Goal: Task Accomplishment & Management: Manage account settings

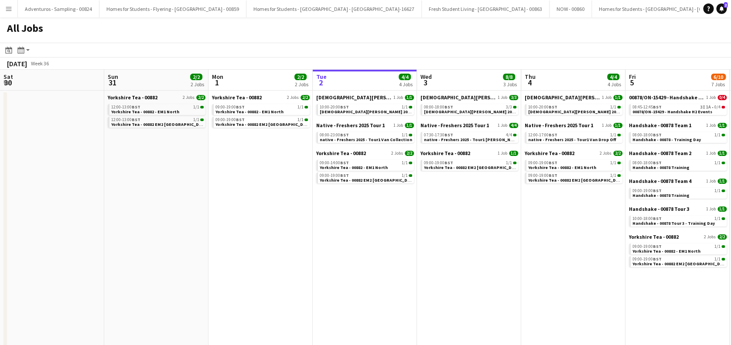
scroll to position [0, 275]
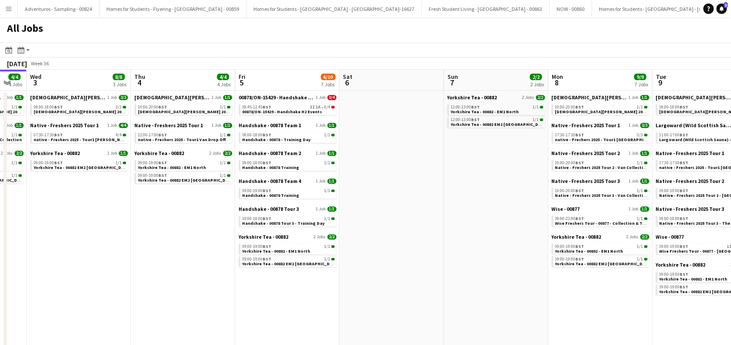
drag, startPoint x: 496, startPoint y: 282, endPoint x: 378, endPoint y: 301, distance: 119.2
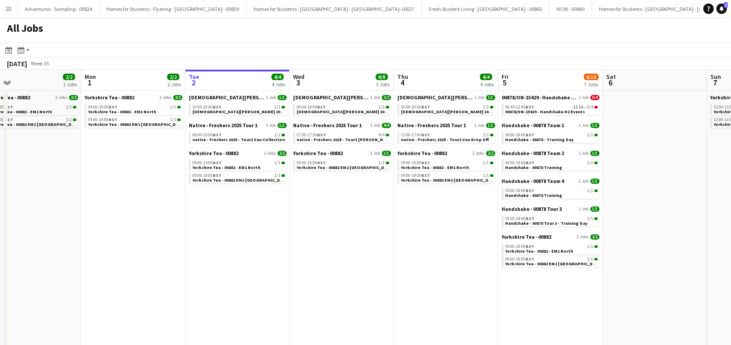
drag, startPoint x: 155, startPoint y: 287, endPoint x: 421, endPoint y: 286, distance: 266.3
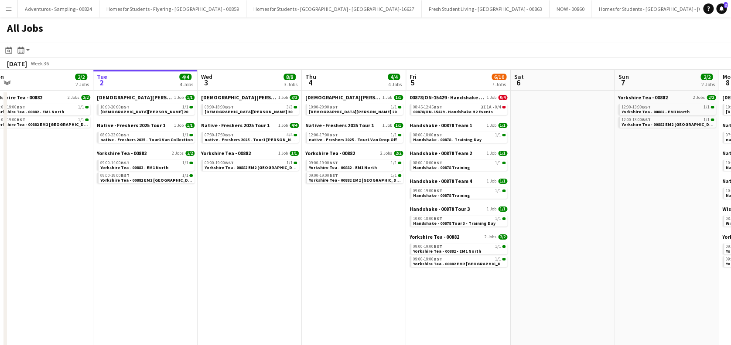
scroll to position [0, 325]
drag, startPoint x: 352, startPoint y: 245, endPoint x: 257, endPoint y: 274, distance: 99.8
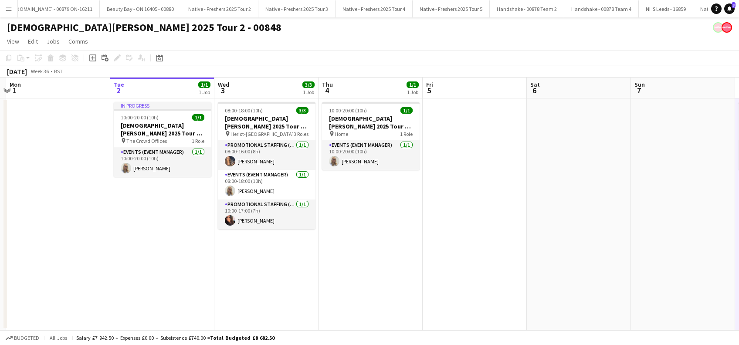
scroll to position [0, 268]
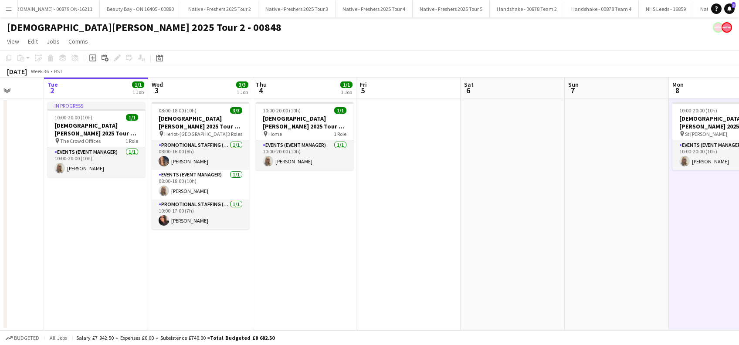
drag, startPoint x: 227, startPoint y: 265, endPoint x: 490, endPoint y: 260, distance: 263.7
click at [490, 260] on app-calendar-viewport "Sat 30 Sun 31 Mon 1 Tue 2 1/1 1 Job Wed 3 3/3 1 Job Thu 4 1/1 1 Job Fri 5 Sat 6…" at bounding box center [369, 204] width 739 height 253
click at [181, 253] on app-date-cell "08:00-18:00 (10h) 3/3 Lady Garden 2025 Tour 2 - 00848 - Heriot-Watt University …" at bounding box center [200, 215] width 104 height 232
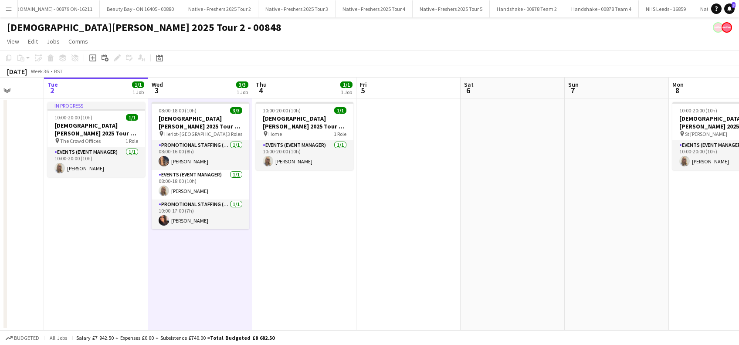
click at [331, 255] on app-date-cell "10:00-20:00 (10h) 1/1 Lady Garden 2025 Tour 2 - 00848 - Travel Day pin Home 1 R…" at bounding box center [304, 215] width 104 height 232
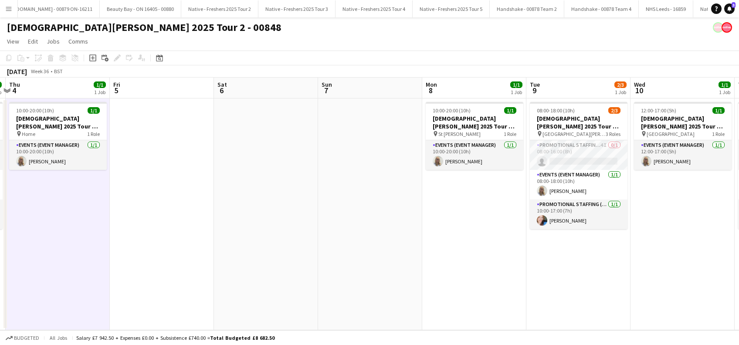
drag, startPoint x: 615, startPoint y: 249, endPoint x: 159, endPoint y: 269, distance: 456.8
click at [159, 269] on app-calendar-viewport "Mon 1 Tue 2 1/1 1 Job Wed 3 3/3 1 Job Thu 4 1/1 1 Job Fri 5 Sat 6 Sun 7 Mon 8 1…" at bounding box center [369, 204] width 739 height 253
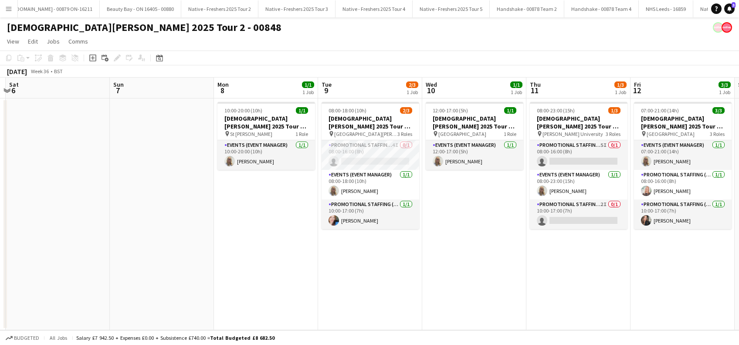
scroll to position [0, 308]
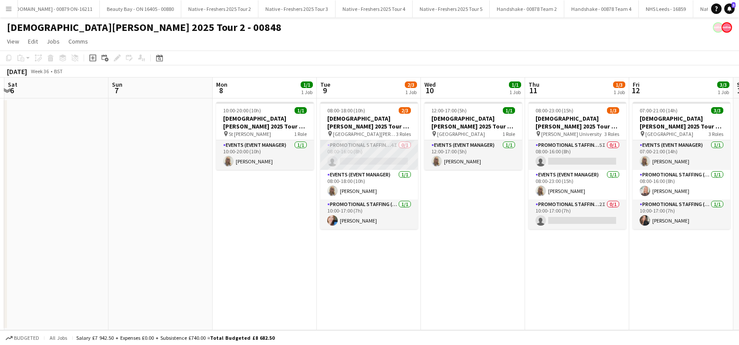
click at [370, 160] on app-card-role "Promotional Staffing (Brand Ambassadors) 4I 0/1 08:00-16:00 (8h) single-neutral…" at bounding box center [369, 155] width 98 height 30
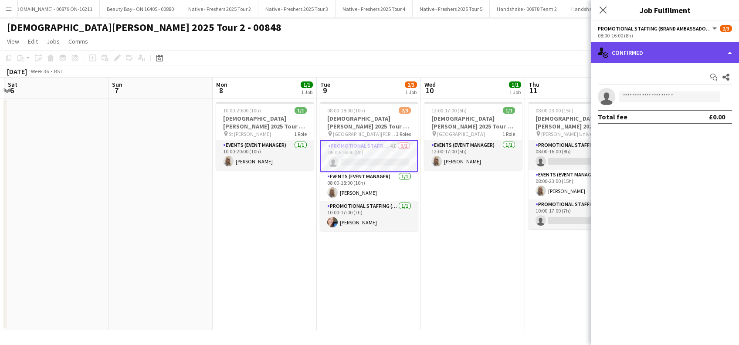
click at [667, 51] on div "single-neutral-actions-check-2 Confirmed" at bounding box center [665, 52] width 148 height 21
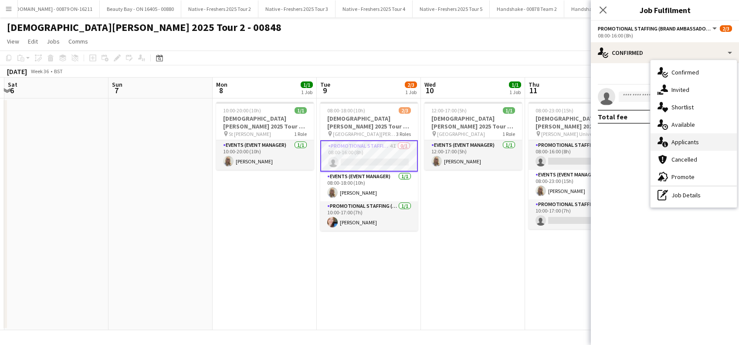
click at [686, 140] on span "Applicants" at bounding box center [685, 142] width 27 height 8
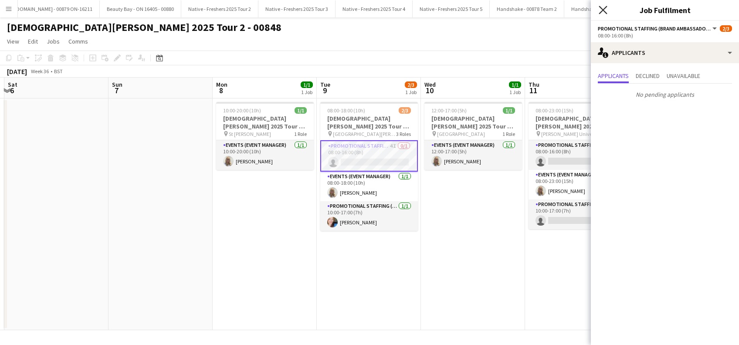
click at [603, 10] on icon at bounding box center [603, 10] width 8 height 8
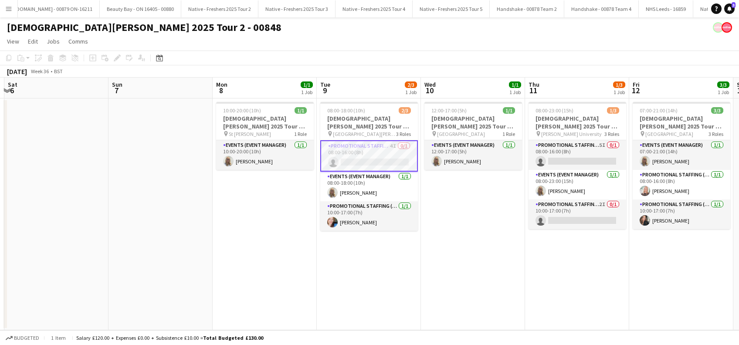
click at [455, 258] on app-date-cell "12:00-17:00 (5h) 1/1 Lady Garden 2025 Tour 2 - 00848 - Travel Day pin Aberdeen …" at bounding box center [473, 215] width 104 height 232
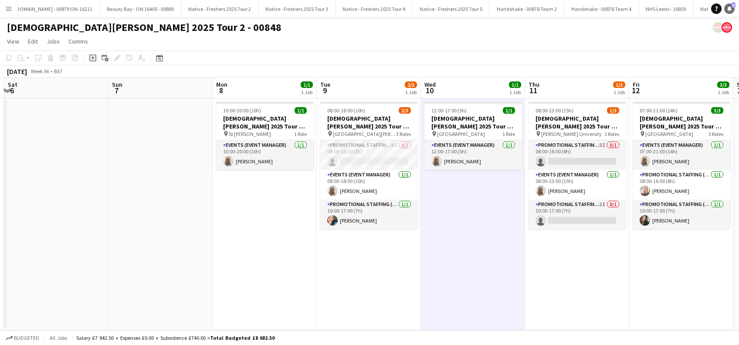
click at [725, 10] on link "Notifications 3" at bounding box center [729, 8] width 10 height 10
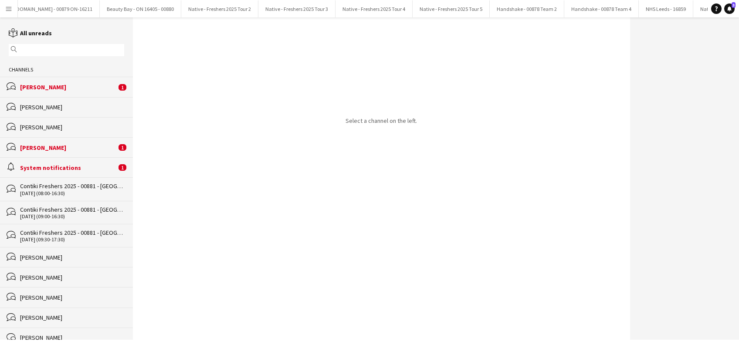
click at [57, 93] on div "bubbles Stephanie Baillie 1" at bounding box center [66, 87] width 133 height 20
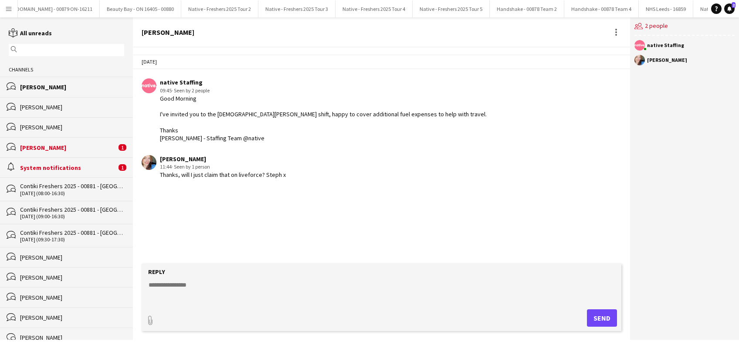
click at [220, 285] on textarea at bounding box center [383, 292] width 471 height 23
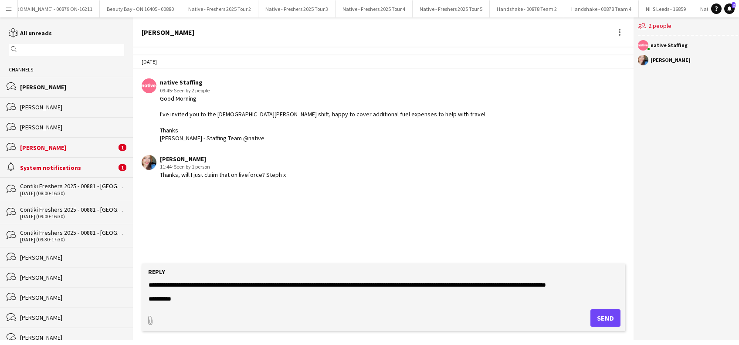
type textarea "**********"
click at [604, 322] on button "Send" at bounding box center [606, 317] width 30 height 17
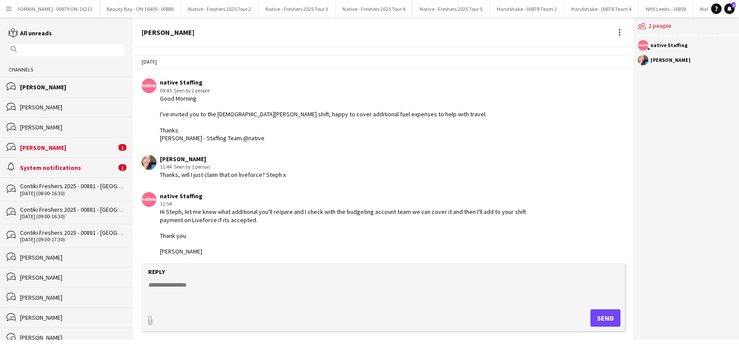
click at [42, 147] on div "Kayleigh Gore" at bounding box center [68, 148] width 96 height 8
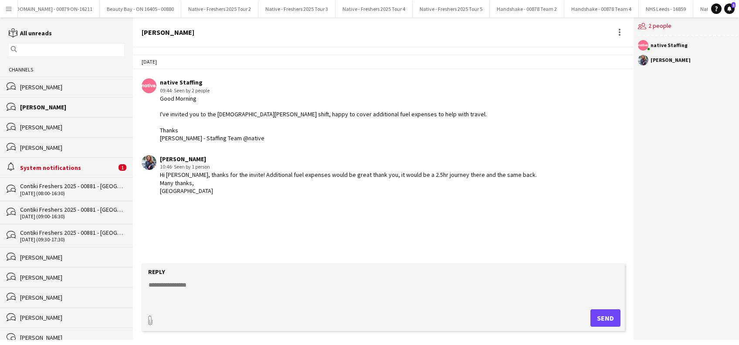
click at [59, 171] on div "System notifications" at bounding box center [68, 168] width 96 height 8
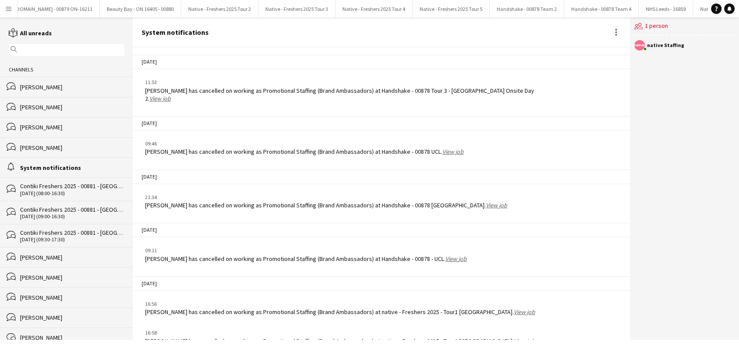
scroll to position [1145, 0]
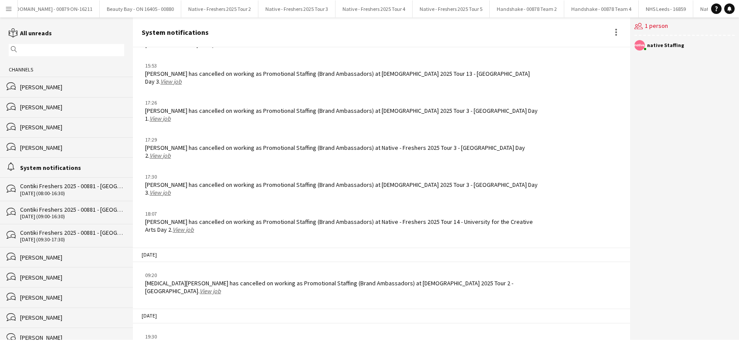
click at [52, 102] on div "bubbles Kayleigh Gore" at bounding box center [66, 107] width 133 height 20
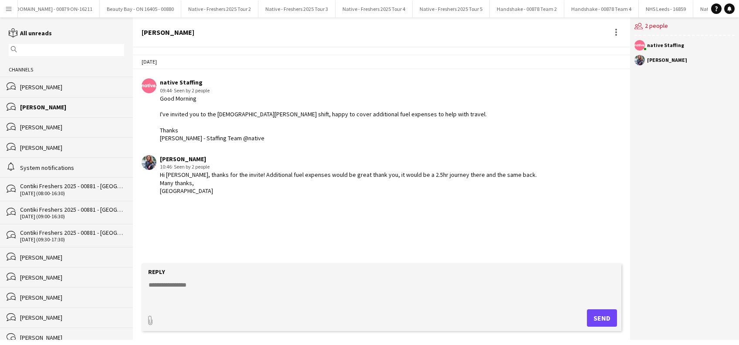
click at [41, 90] on div "Stephanie Baillie" at bounding box center [72, 87] width 104 height 8
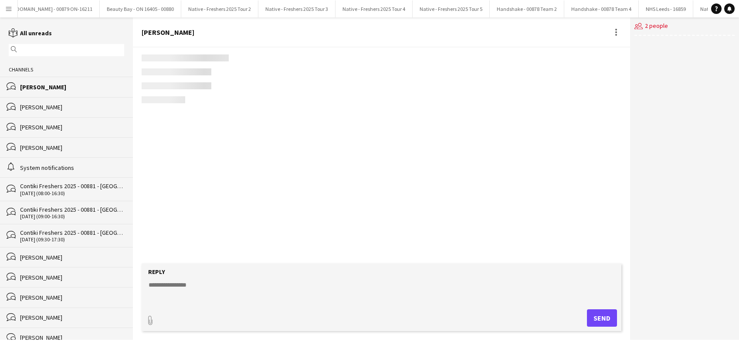
scroll to position [2, 0]
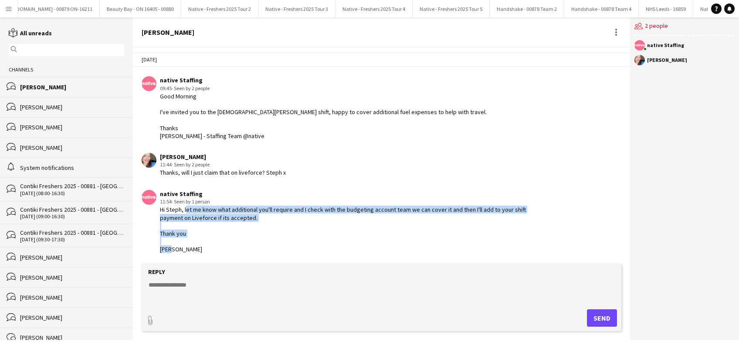
drag, startPoint x: 176, startPoint y: 250, endPoint x: 184, endPoint y: 208, distance: 42.7
click at [184, 208] on div "Hi Steph, let me know what additional you'll require and I check with the budge…" at bounding box center [349, 230] width 379 height 48
copy div "let me know what additional you'll require and I check with the budgeting accou…"
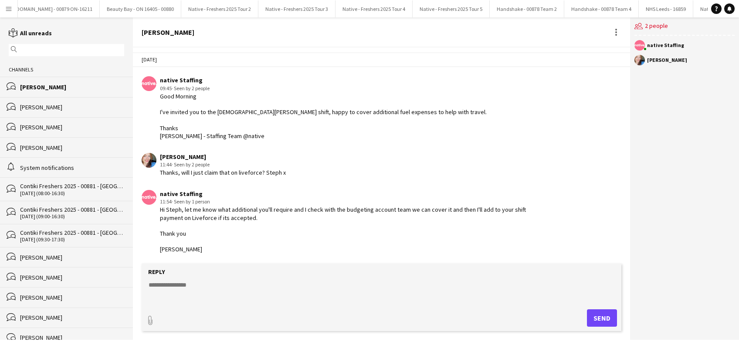
click at [40, 106] on div "Kayleigh Gore" at bounding box center [72, 107] width 104 height 8
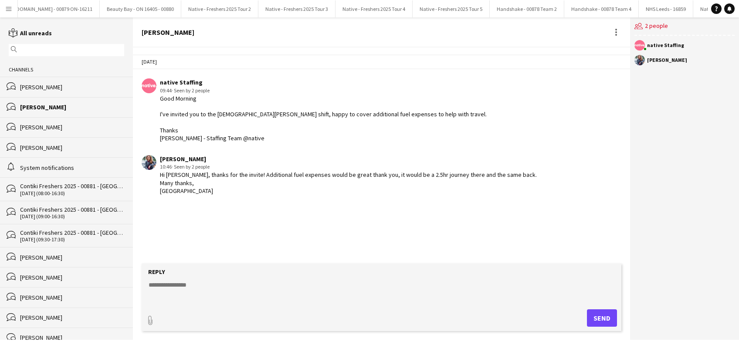
click at [167, 289] on textarea at bounding box center [383, 292] width 471 height 23
paste textarea "**********"
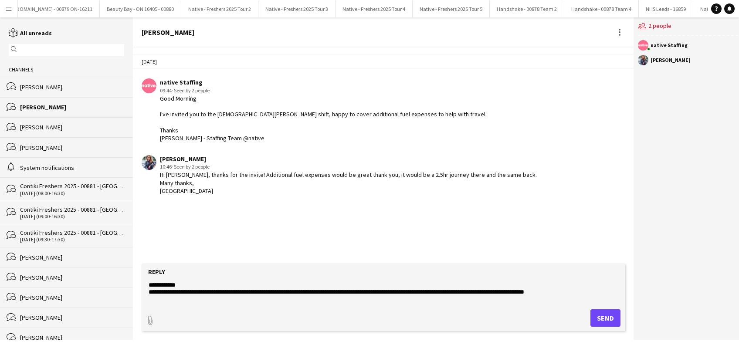
click at [150, 291] on textarea "**********" at bounding box center [383, 292] width 471 height 23
click at [190, 282] on textarea "**********" at bounding box center [383, 292] width 471 height 23
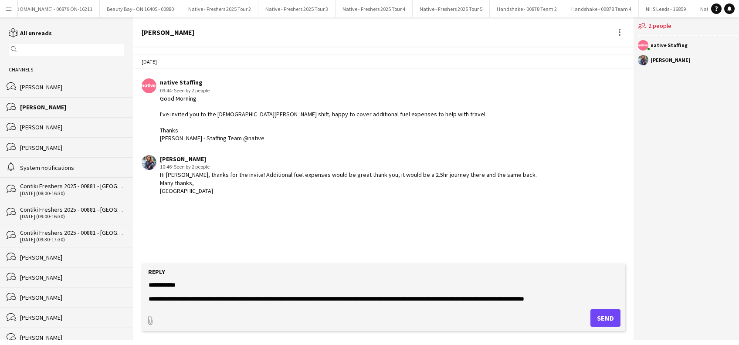
type textarea "**********"
click at [607, 326] on button "Send" at bounding box center [606, 317] width 30 height 17
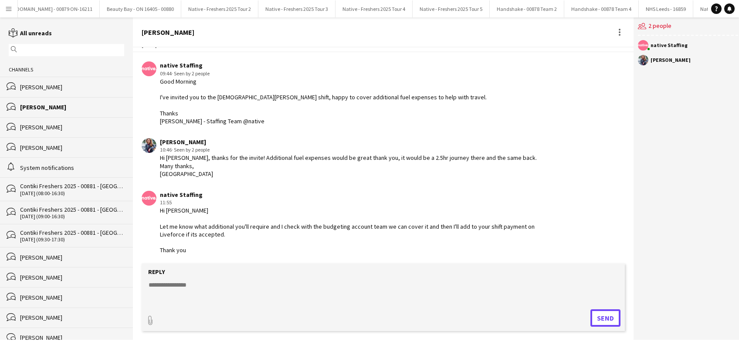
scroll to position [34, 0]
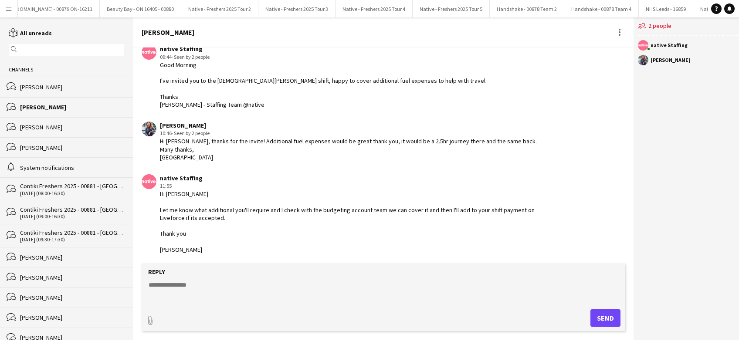
click at [40, 91] on div "Stephanie Baillie" at bounding box center [72, 87] width 104 height 8
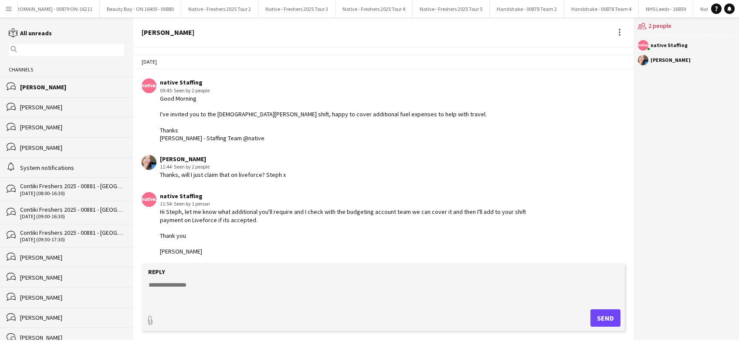
click at [53, 106] on div "Kayleigh Gore" at bounding box center [72, 107] width 104 height 8
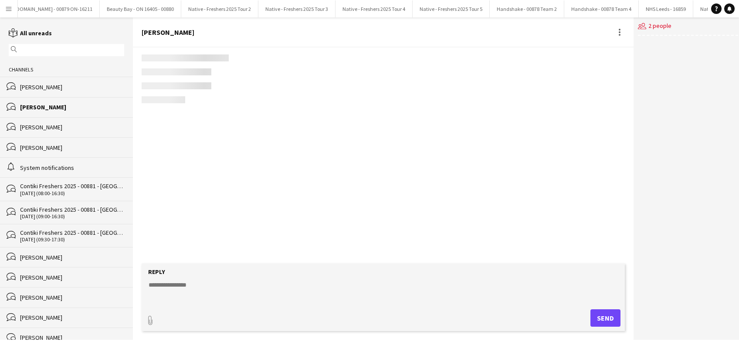
scroll to position [34, 0]
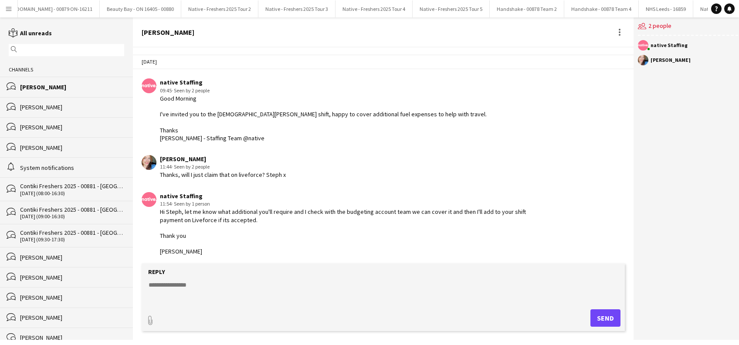
scroll to position [2, 0]
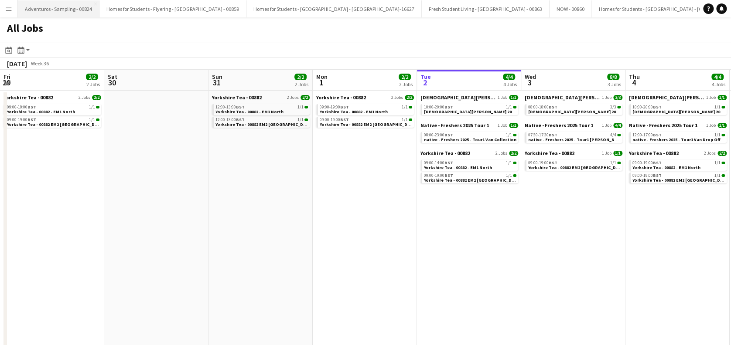
scroll to position [0, 325]
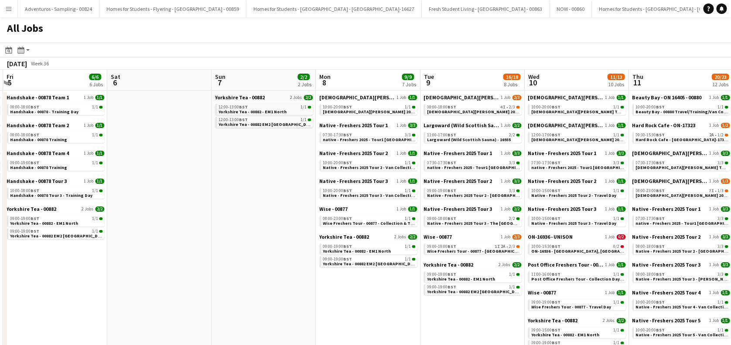
click at [152, 296] on app-all-jobs "All Jobs Date picker SEP 2025 SEP 2025 Monday M Tuesday T Wednesday W Thursday …" at bounding box center [365, 233] width 731 height 432
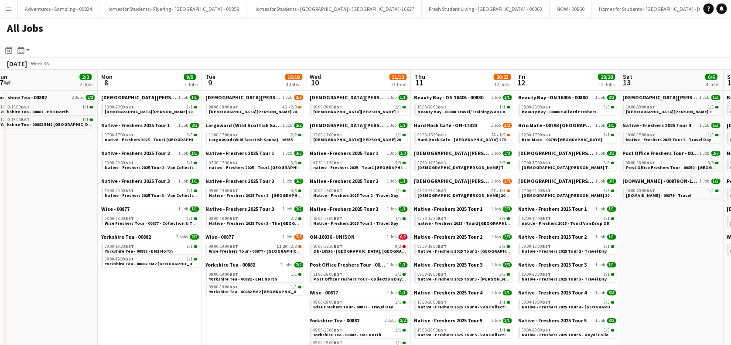
drag, startPoint x: 539, startPoint y: 237, endPoint x: 351, endPoint y: 273, distance: 191.2
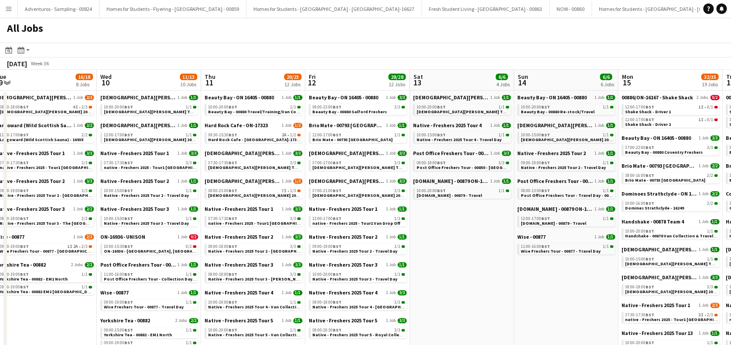
scroll to position [0, 301]
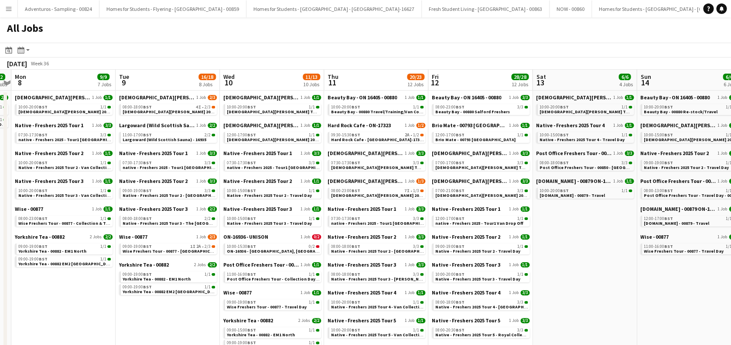
drag, startPoint x: 667, startPoint y: 237, endPoint x: 582, endPoint y: 259, distance: 88.3
click at [276, 249] on span "ON-16936 - [GEOGRAPHIC_DATA], [GEOGRAPHIC_DATA]" at bounding box center [283, 251] width 113 height 6
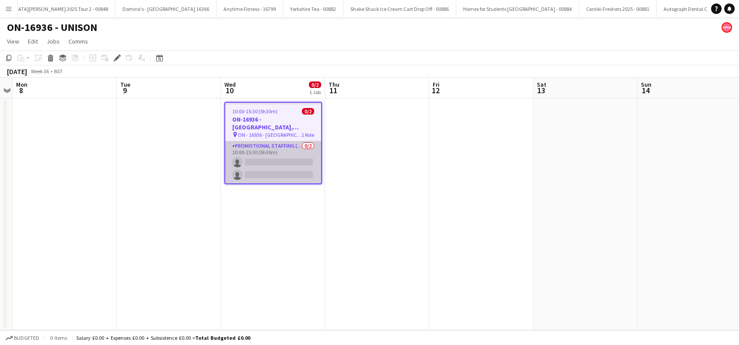
scroll to position [0, 3456]
click at [277, 165] on app-card-role "Promotional Staffing (Brand Ambassadors) 0/2 10:00-15:30 (5h30m) single-neutral…" at bounding box center [273, 162] width 96 height 42
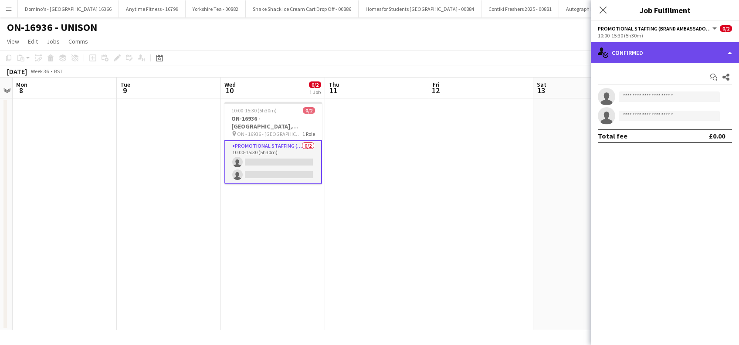
click at [663, 46] on div "single-neutral-actions-check-2 Confirmed" at bounding box center [665, 52] width 148 height 21
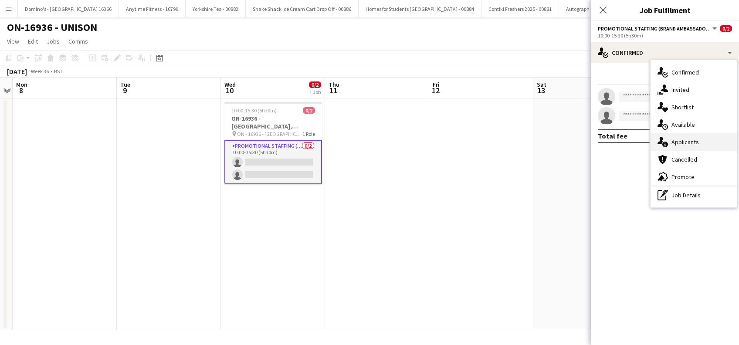
click at [686, 138] on span "Applicants" at bounding box center [685, 142] width 27 height 8
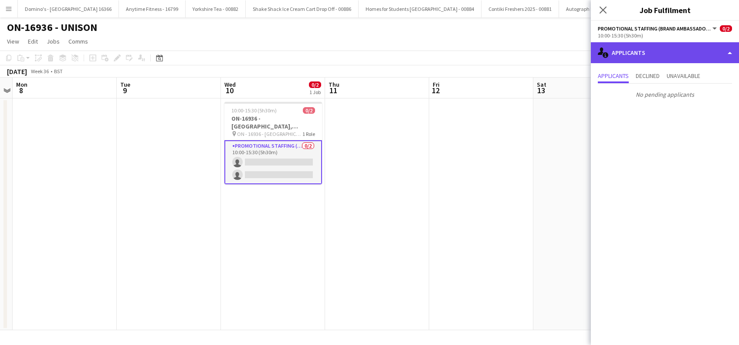
click at [657, 44] on div "single-neutral-actions-information Applicants" at bounding box center [665, 52] width 148 height 21
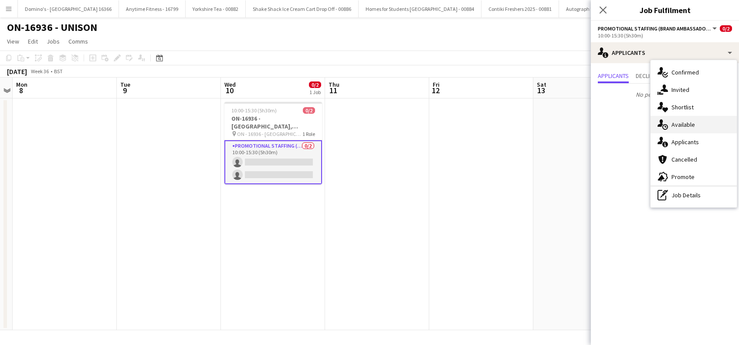
click at [683, 128] on span "Available" at bounding box center [684, 125] width 24 height 8
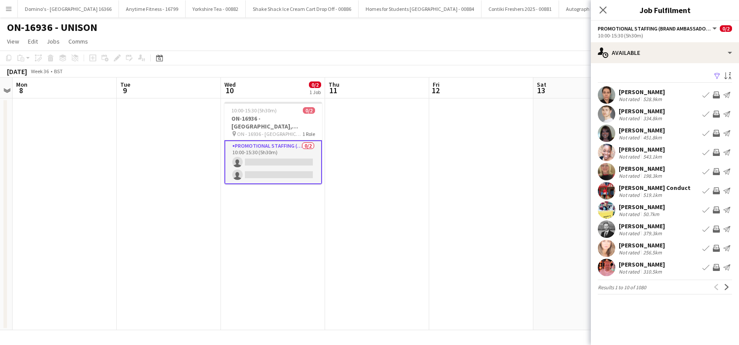
click at [718, 76] on app-icon "Filter" at bounding box center [717, 76] width 7 height 8
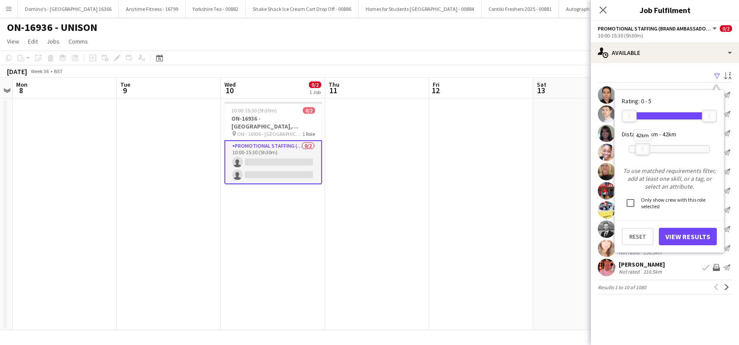
drag, startPoint x: 709, startPoint y: 150, endPoint x: 642, endPoint y: 156, distance: 66.9
click at [642, 156] on div "42km" at bounding box center [669, 149] width 81 height 22
click at [688, 241] on button "View Results" at bounding box center [688, 236] width 58 height 17
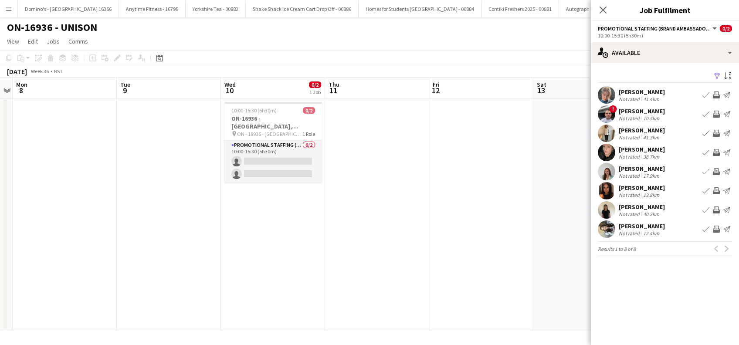
click at [595, 13] on div "Close pop-in" at bounding box center [603, 10] width 24 height 20
